Goal: Task Accomplishment & Management: Manage account settings

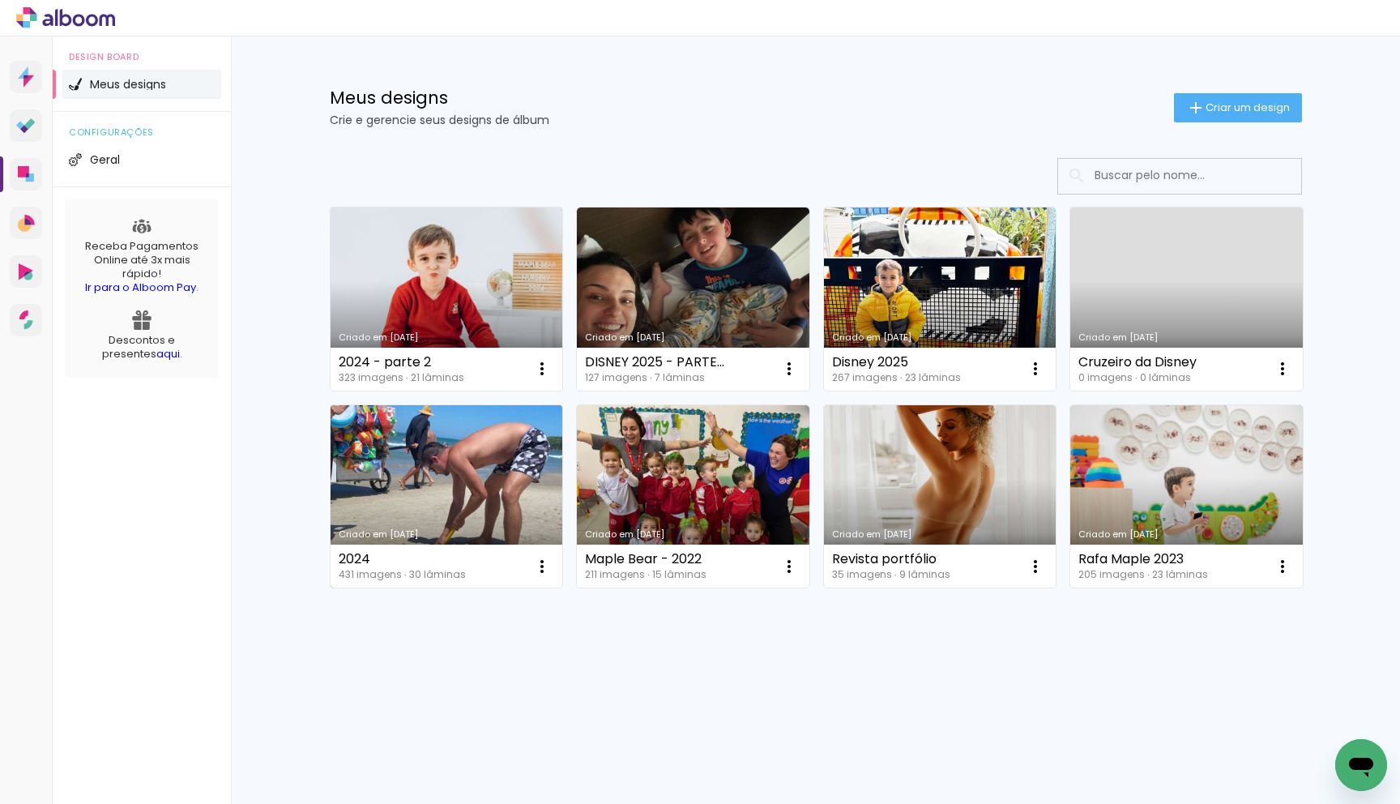
click at [468, 488] on link "Criado em [DATE]" at bounding box center [447, 496] width 232 height 183
